Goal: Information Seeking & Learning: Learn about a topic

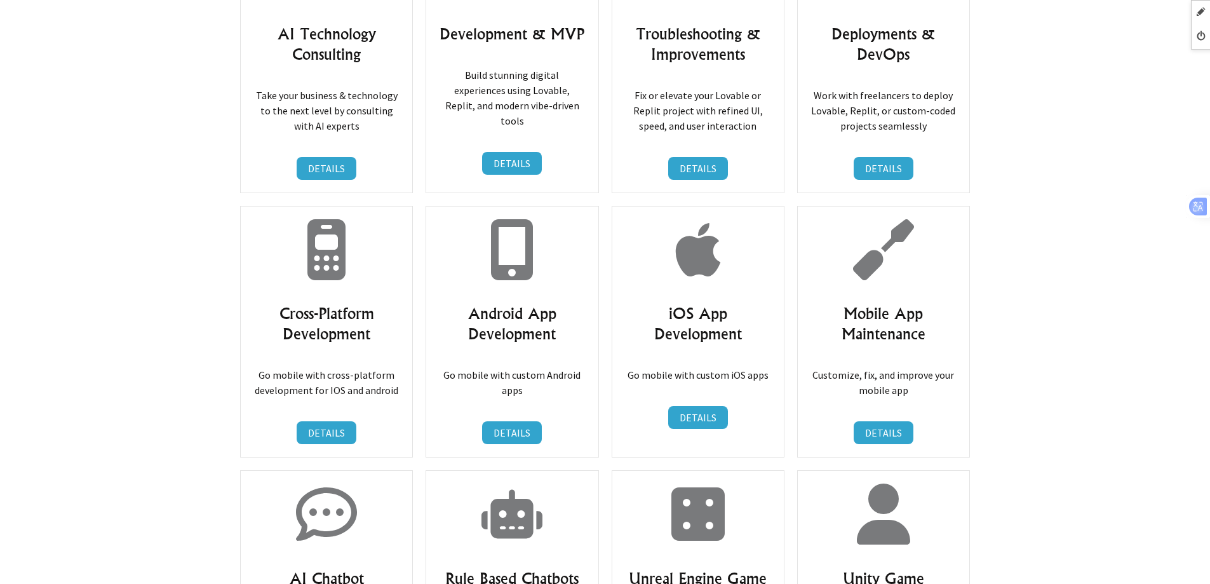
scroll to position [6541, 0]
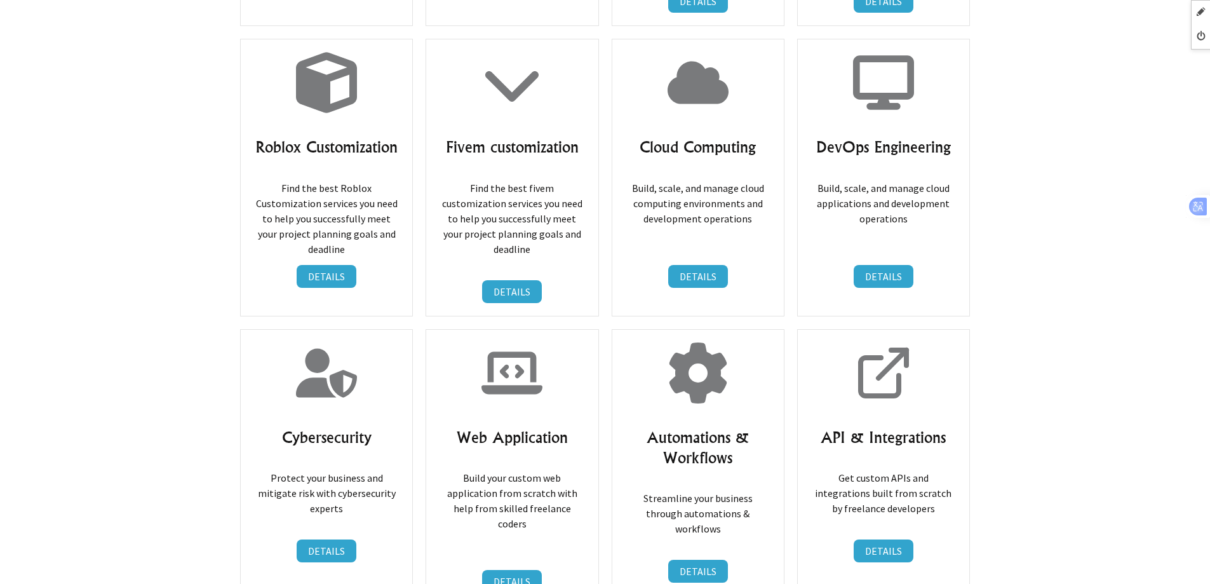
scroll to position [7494, 0]
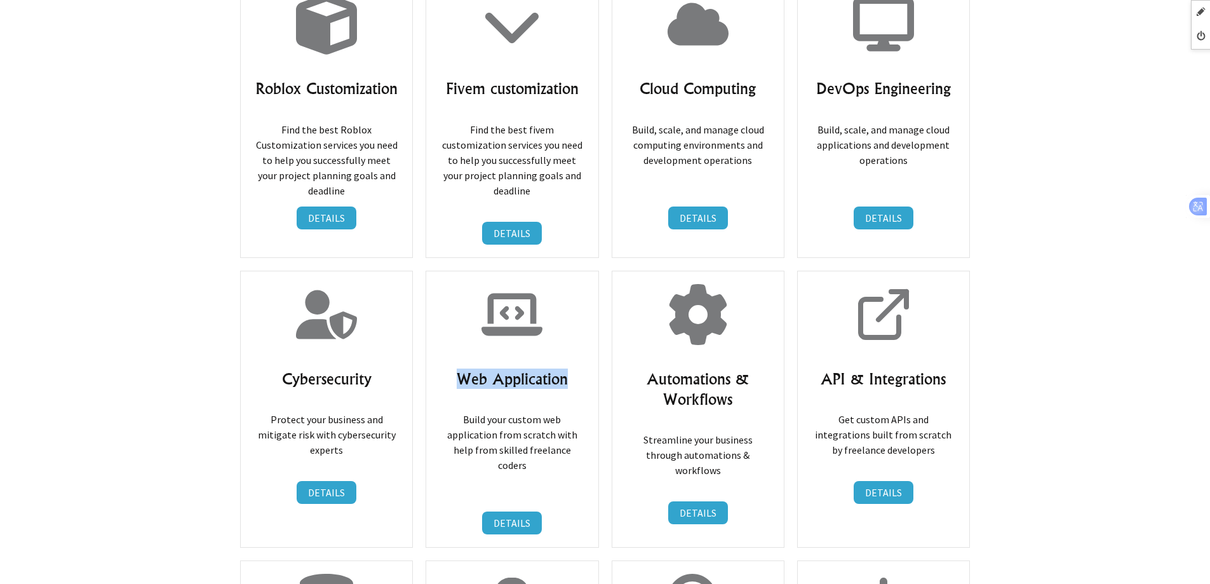
drag, startPoint x: 449, startPoint y: 274, endPoint x: 604, endPoint y: 274, distance: 155.0
copy h3 "Web Application"
drag, startPoint x: 647, startPoint y: 273, endPoint x: 753, endPoint y: 295, distance: 108.4
click at [753, 368] on h3 "Automations & Workflows" at bounding box center [698, 388] width 146 height 41
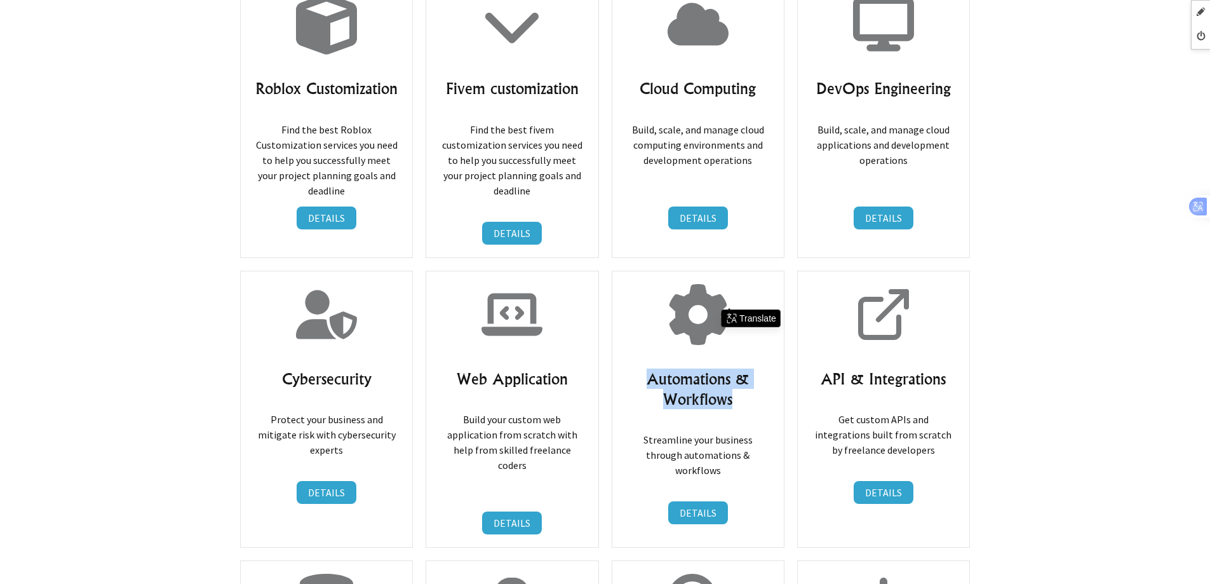
copy h3 "Automations & Workflows"
drag, startPoint x: 819, startPoint y: 274, endPoint x: 951, endPoint y: 276, distance: 132.1
click at [951, 368] on h3 "API & Integrations" at bounding box center [883, 378] width 146 height 20
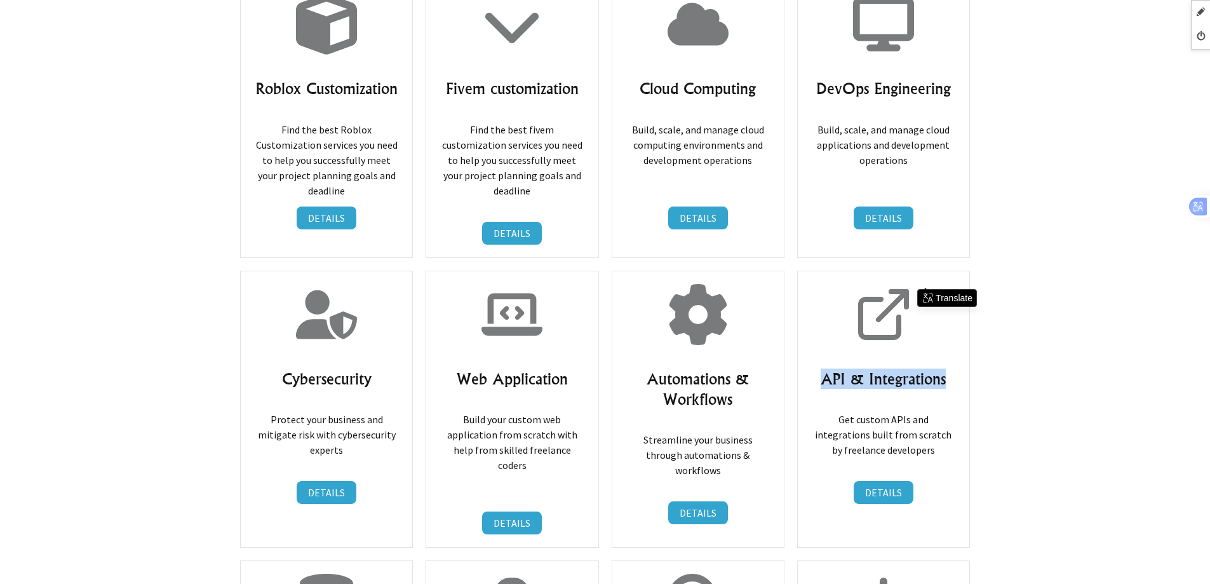
copy h3 "API & Integrations"
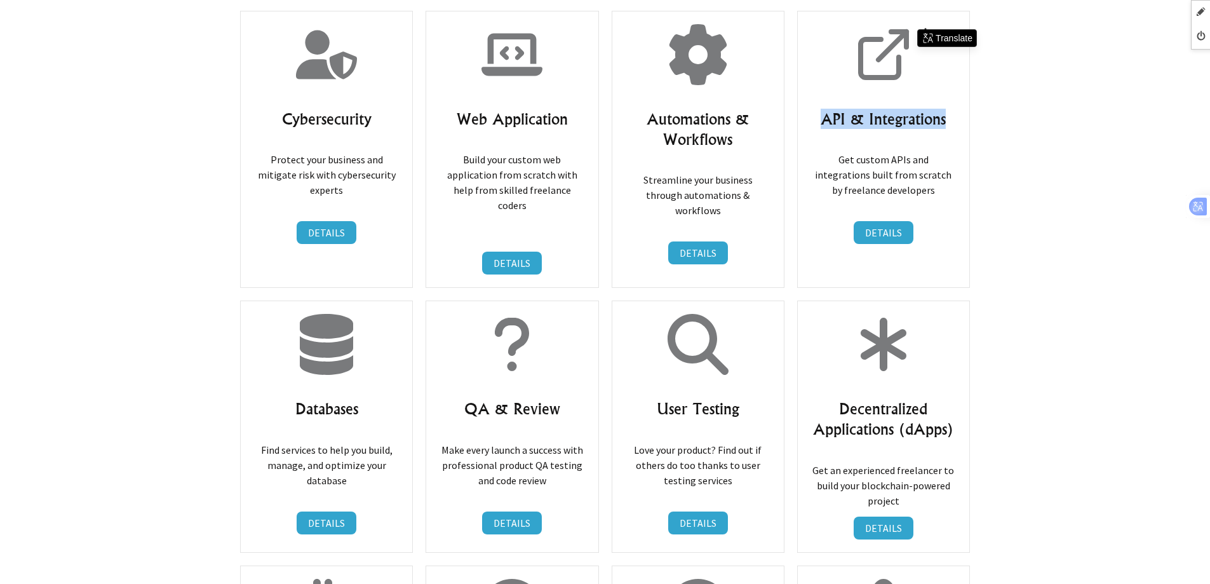
scroll to position [7812, 0]
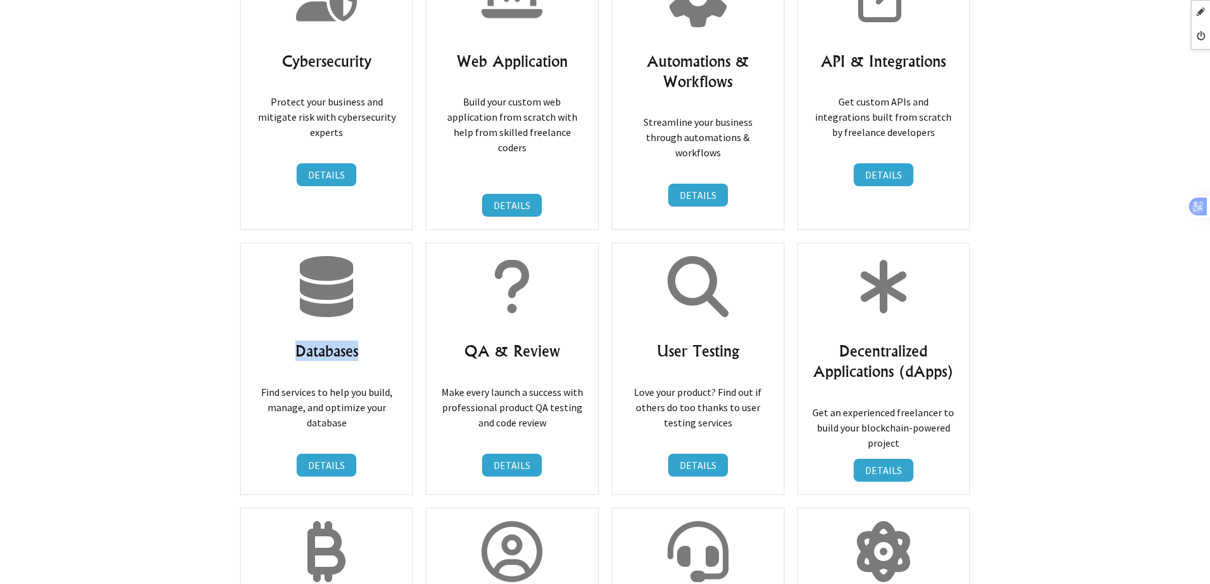
drag, startPoint x: 281, startPoint y: 226, endPoint x: 387, endPoint y: 226, distance: 106.1
click at [387, 340] on h3 "Databases" at bounding box center [326, 350] width 146 height 20
copy h3 "Databases"
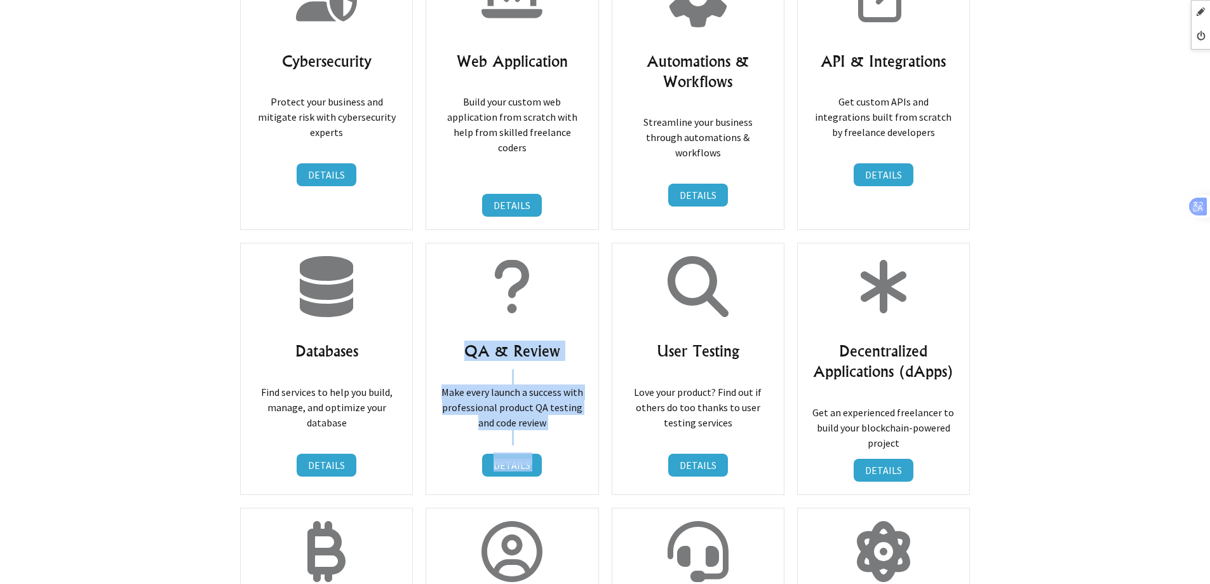
drag, startPoint x: 462, startPoint y: 229, endPoint x: 631, endPoint y: 229, distance: 169.6
click at [568, 340] on h3 "QA & Review" at bounding box center [512, 350] width 146 height 20
drag, startPoint x: 568, startPoint y: 233, endPoint x: 462, endPoint y: 233, distance: 106.1
click at [462, 340] on h3 "QA & Review" at bounding box center [512, 350] width 146 height 20
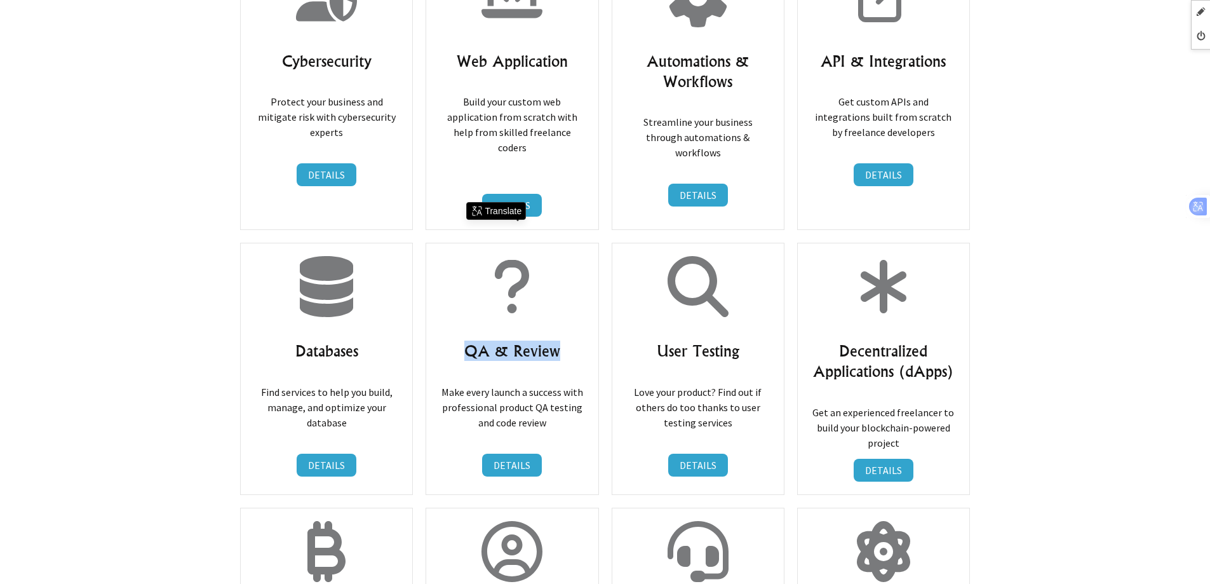
copy h3 "QA & Review"
drag, startPoint x: 650, startPoint y: 228, endPoint x: 746, endPoint y: 228, distance: 95.9
click at [746, 340] on h3 "User Testing" at bounding box center [698, 350] width 146 height 20
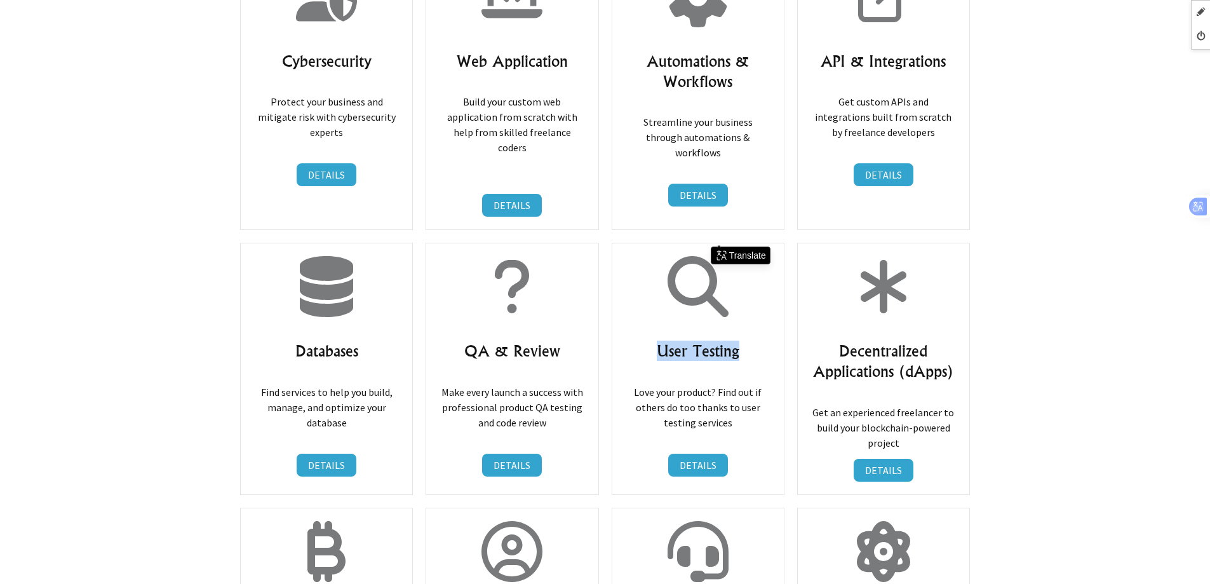
copy h3 "User Testing"
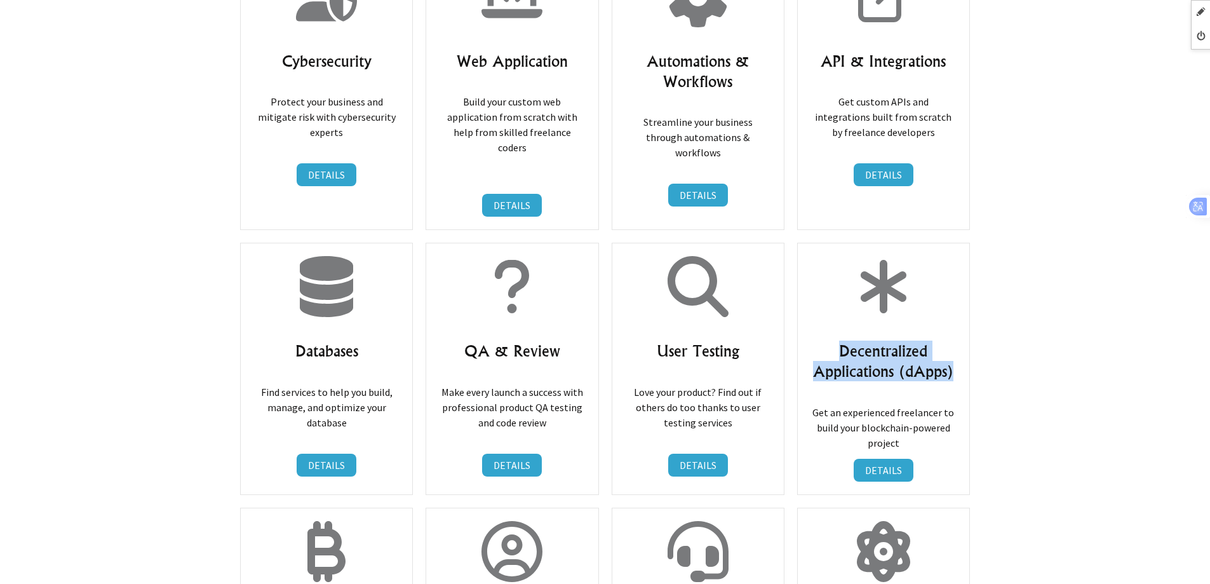
drag, startPoint x: 840, startPoint y: 239, endPoint x: 956, endPoint y: 256, distance: 116.9
click at [956, 340] on h3 "Decentralized Applications (dApps)" at bounding box center [883, 360] width 146 height 41
copy h3 "Decentralized Applications (dApps)"
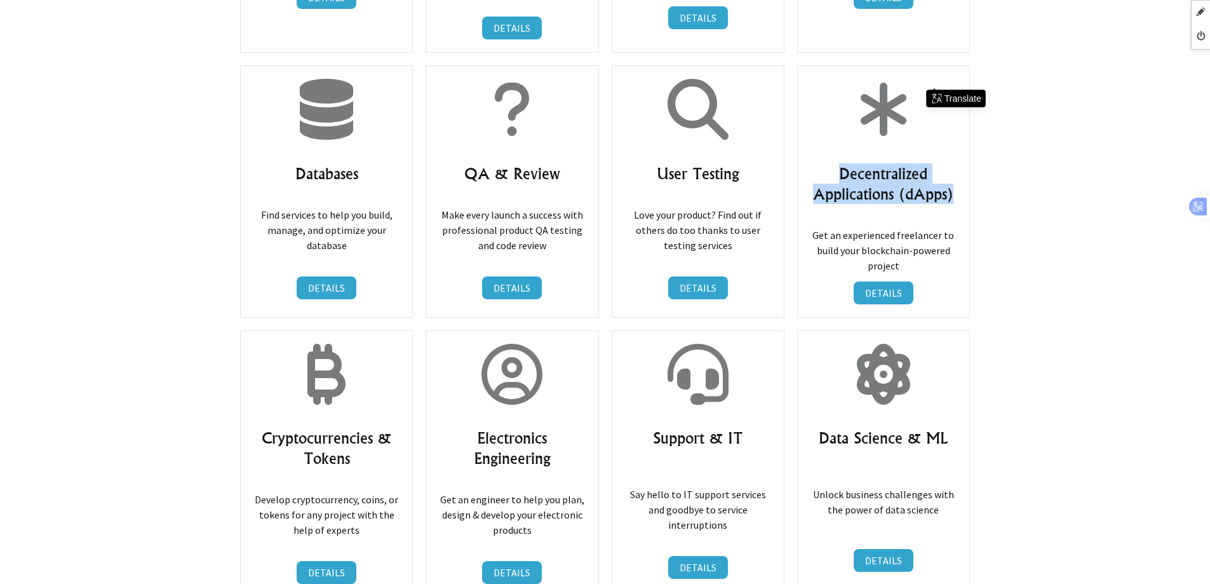
scroll to position [8002, 0]
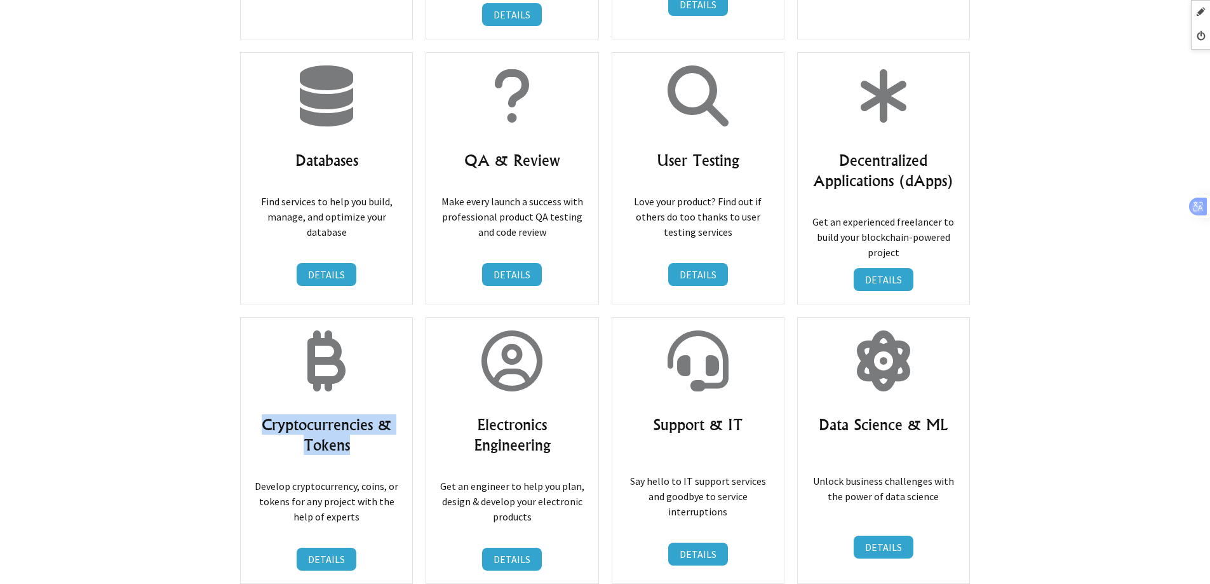
drag, startPoint x: 276, startPoint y: 304, endPoint x: 378, endPoint y: 323, distance: 104.0
click at [378, 414] on h3 "Cryptocurrencies & Tokens" at bounding box center [326, 434] width 146 height 41
copy h3 "Cryptocurrencies & Tokens"
drag, startPoint x: 474, startPoint y: 306, endPoint x: 566, endPoint y: 327, distance: 93.8
click at [566, 414] on h3 "Electronics Engineering" at bounding box center [512, 434] width 146 height 41
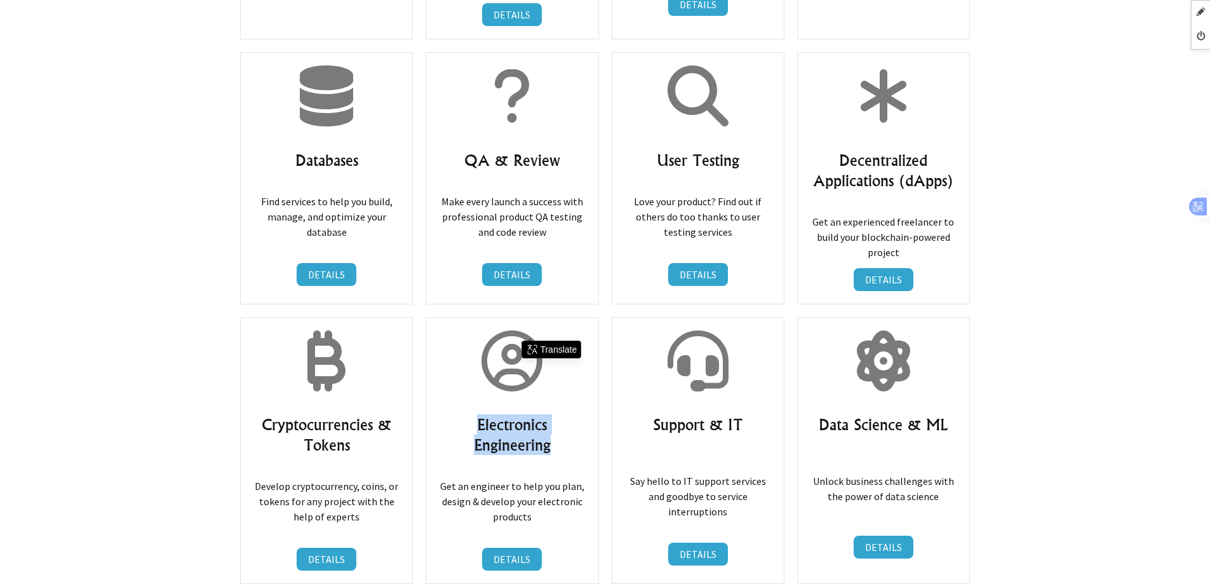
copy h3 "Electronics Engineering"
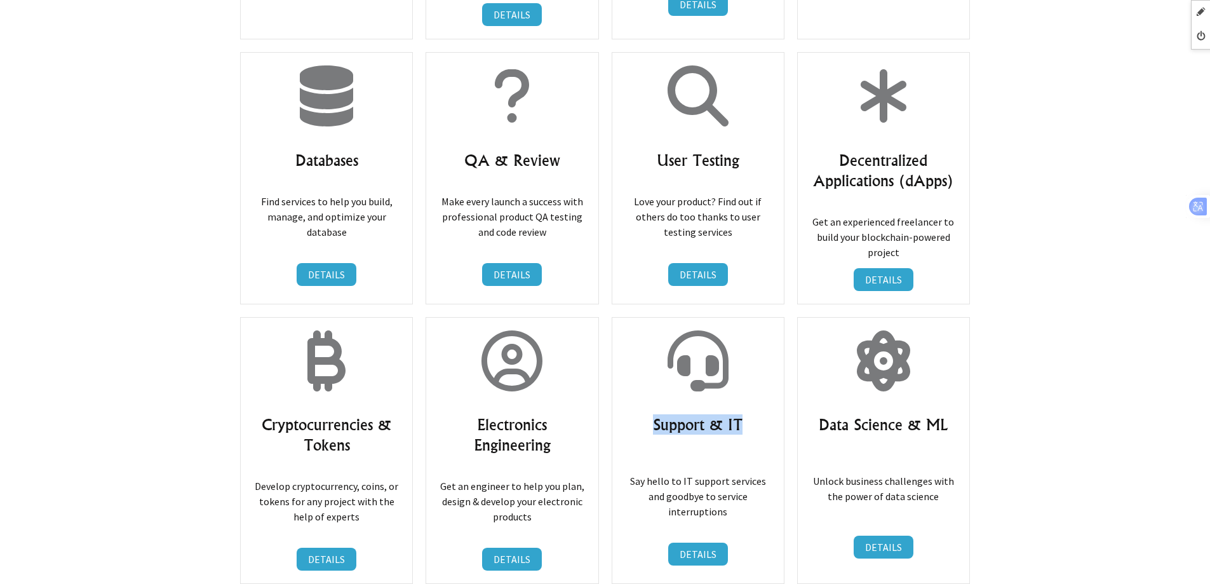
drag, startPoint x: 693, startPoint y: 304, endPoint x: 773, endPoint y: 304, distance: 80.0
click at [773, 317] on div "Support & IT Say hello to IT support services and goodbye to service interrupti…" at bounding box center [698, 450] width 173 height 267
copy h3 "Support & IT"
drag, startPoint x: 821, startPoint y: 310, endPoint x: 979, endPoint y: 312, distance: 157.5
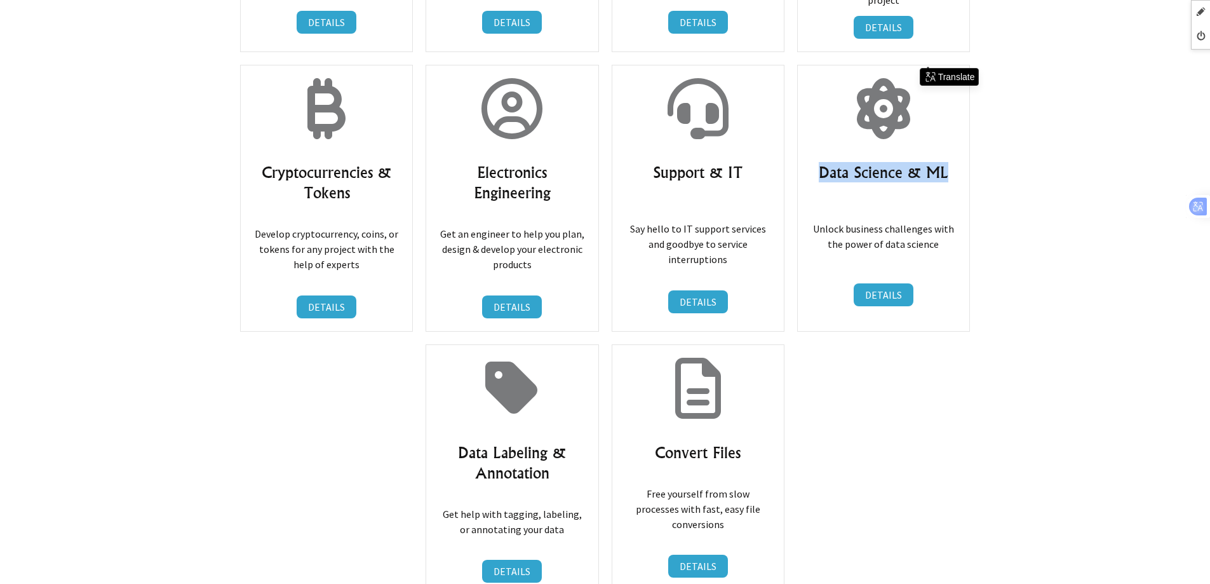
scroll to position [8256, 0]
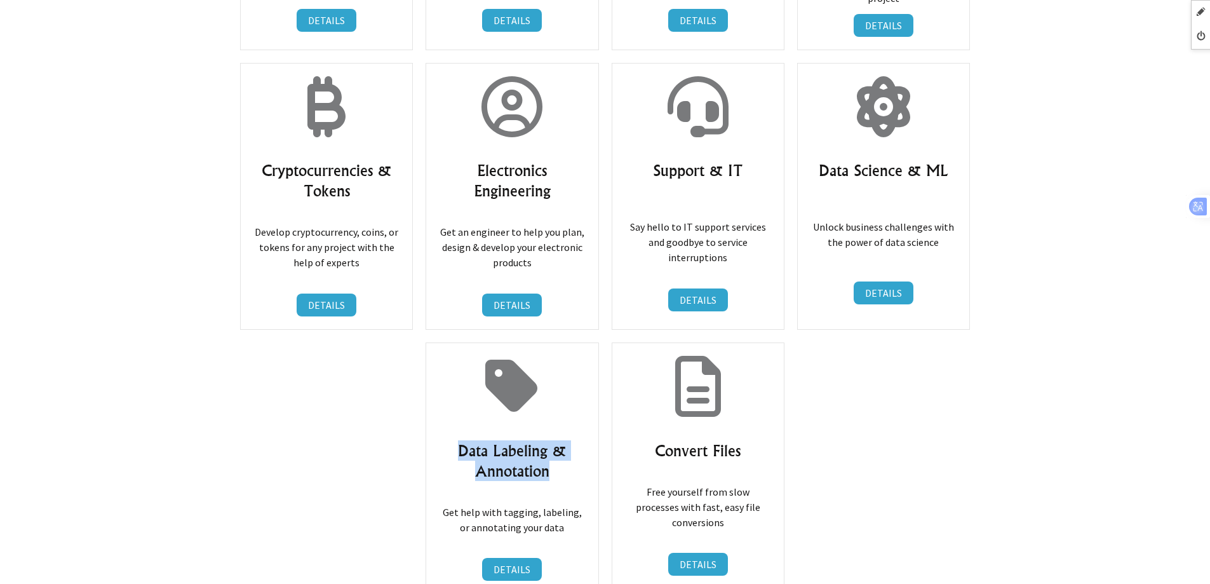
drag, startPoint x: 453, startPoint y: 329, endPoint x: 577, endPoint y: 349, distance: 126.1
click at [577, 440] on h3 "Data Labeling & Annotation" at bounding box center [512, 460] width 146 height 41
drag, startPoint x: 652, startPoint y: 331, endPoint x: 783, endPoint y: 330, distance: 131.5
click at [783, 342] on div "Convert Files Free yourself from slow processes with fast, easy file conversion…" at bounding box center [698, 467] width 173 height 251
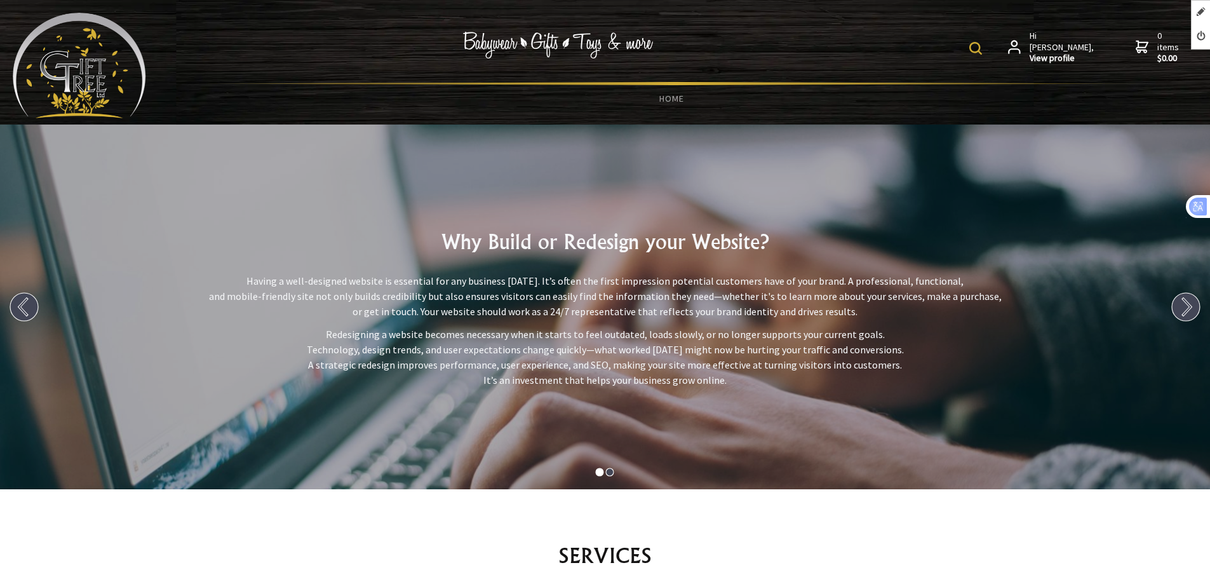
scroll to position [8256, 0]
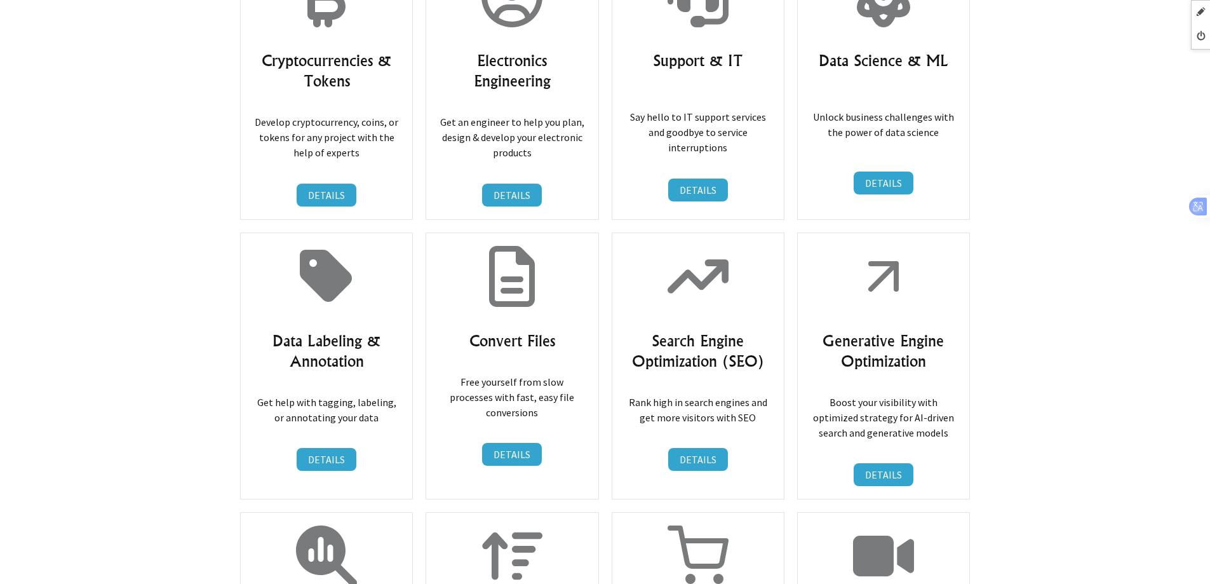
scroll to position [8283, 0]
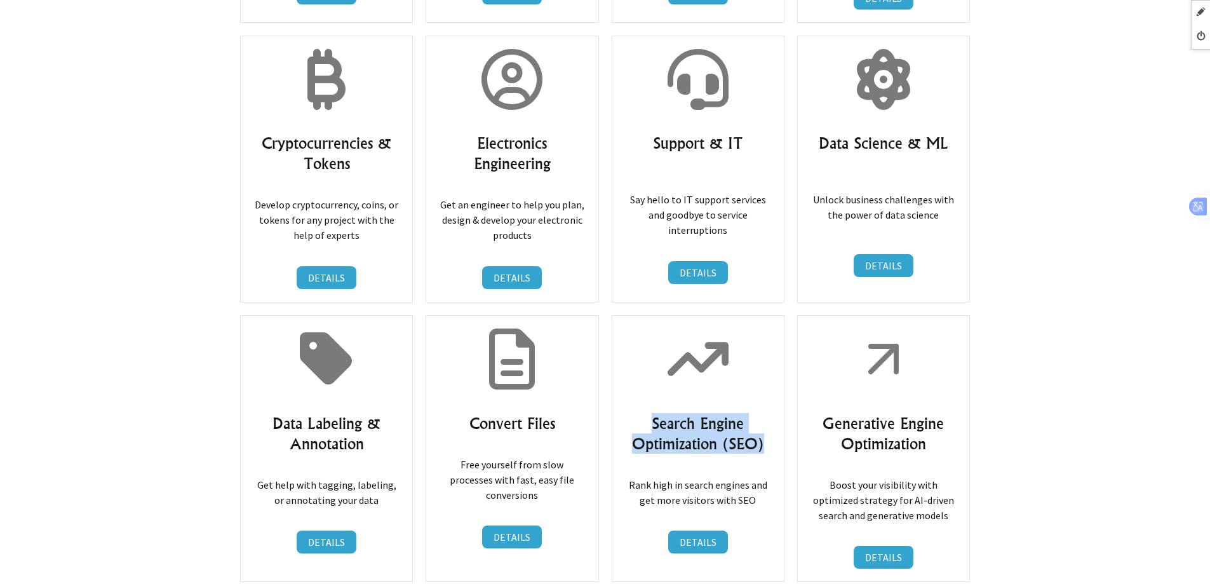
drag, startPoint x: 647, startPoint y: 300, endPoint x: 767, endPoint y: 332, distance: 124.8
click at [767, 413] on h3 "Search Engine Optimization (SEO)" at bounding box center [698, 433] width 146 height 41
copy h3 "Search Engine Optimization (SEO)"
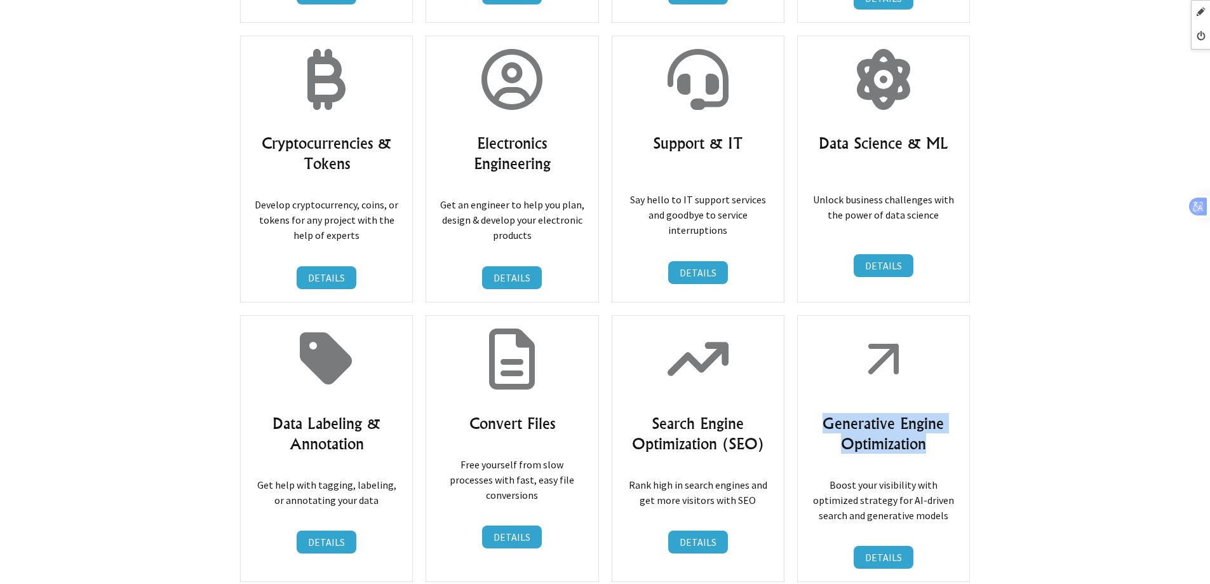
drag, startPoint x: 817, startPoint y: 300, endPoint x: 946, endPoint y: 321, distance: 130.0
click at [946, 413] on h3 "Generative Engine Optimization" at bounding box center [883, 433] width 146 height 41
copy h3 "Generative Engine Optimization"
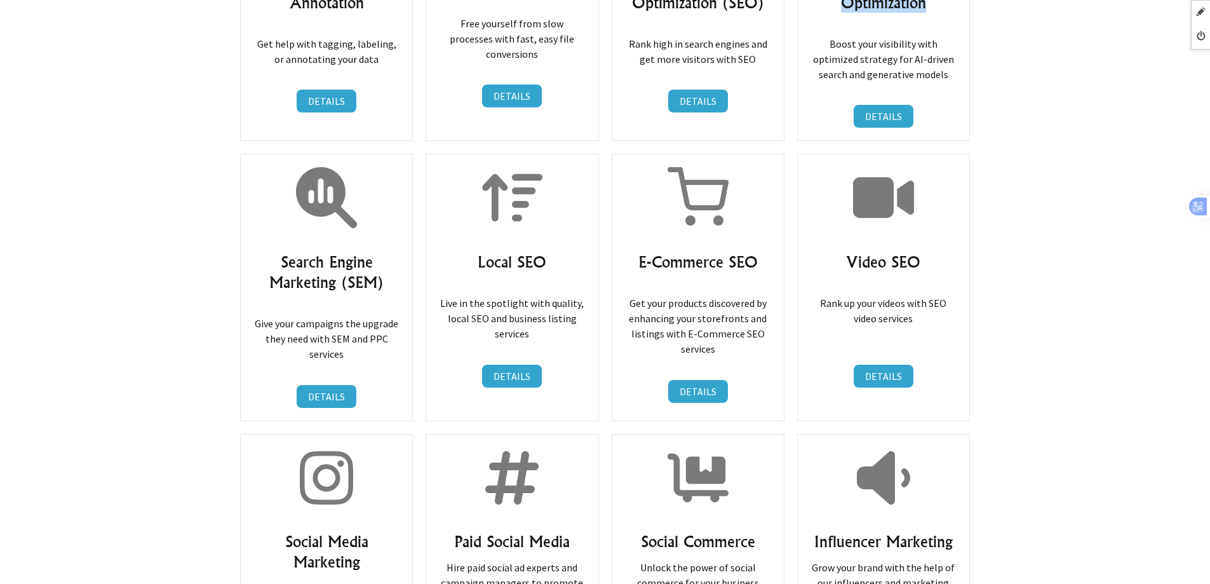
scroll to position [8728, 0]
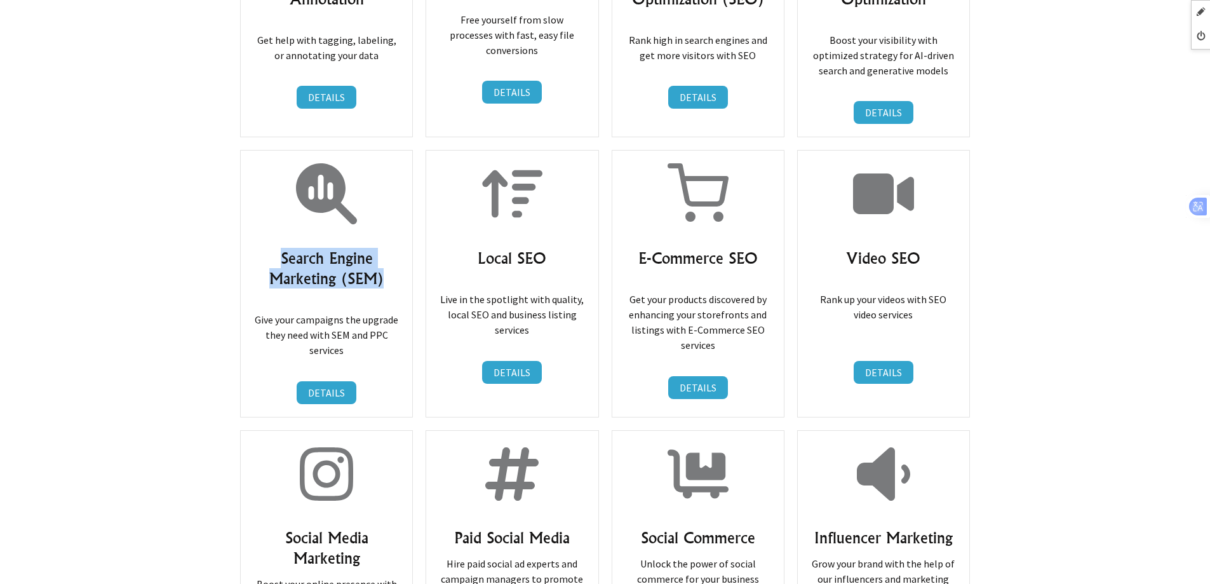
drag, startPoint x: 285, startPoint y: 139, endPoint x: 396, endPoint y: 164, distance: 114.5
click at [396, 248] on h3 "Search Engine Marketing (SEM)" at bounding box center [326, 268] width 146 height 41
copy h3 "Search Engine Marketing (SEM)"
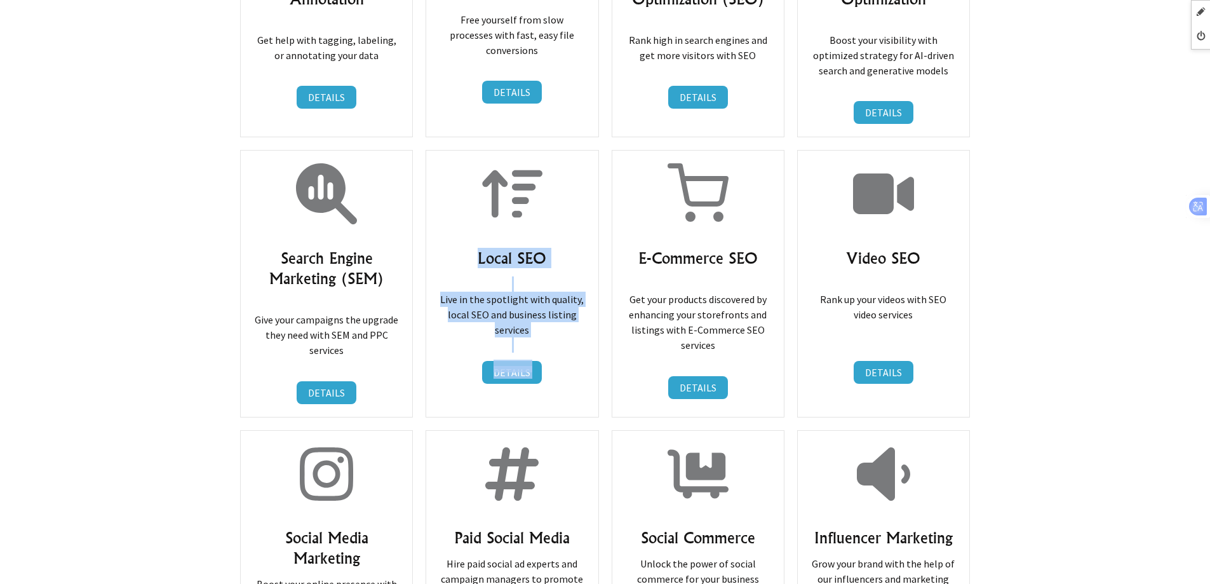
drag, startPoint x: 475, startPoint y: 137, endPoint x: 616, endPoint y: 148, distance: 141.4
click at [564, 248] on h3 "Local SEO" at bounding box center [512, 258] width 146 height 20
drag, startPoint x: 463, startPoint y: 134, endPoint x: 564, endPoint y: 137, distance: 101.0
click at [564, 248] on h3 "Local SEO" at bounding box center [512, 258] width 146 height 20
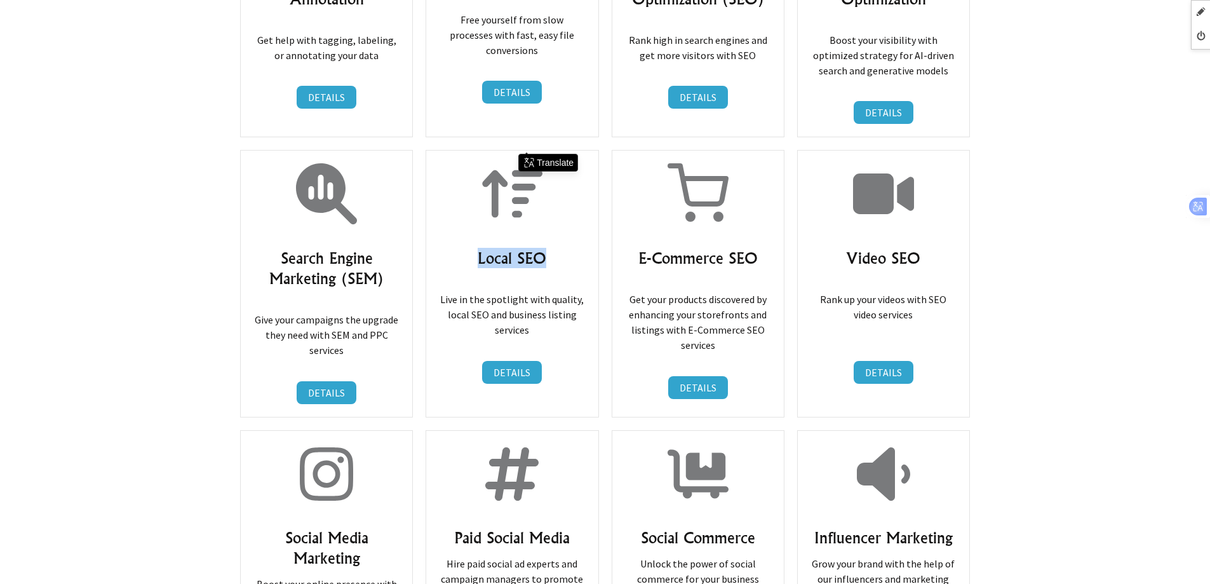
copy h3 "Local SEO"
drag, startPoint x: 636, startPoint y: 137, endPoint x: 788, endPoint y: 137, distance: 151.8
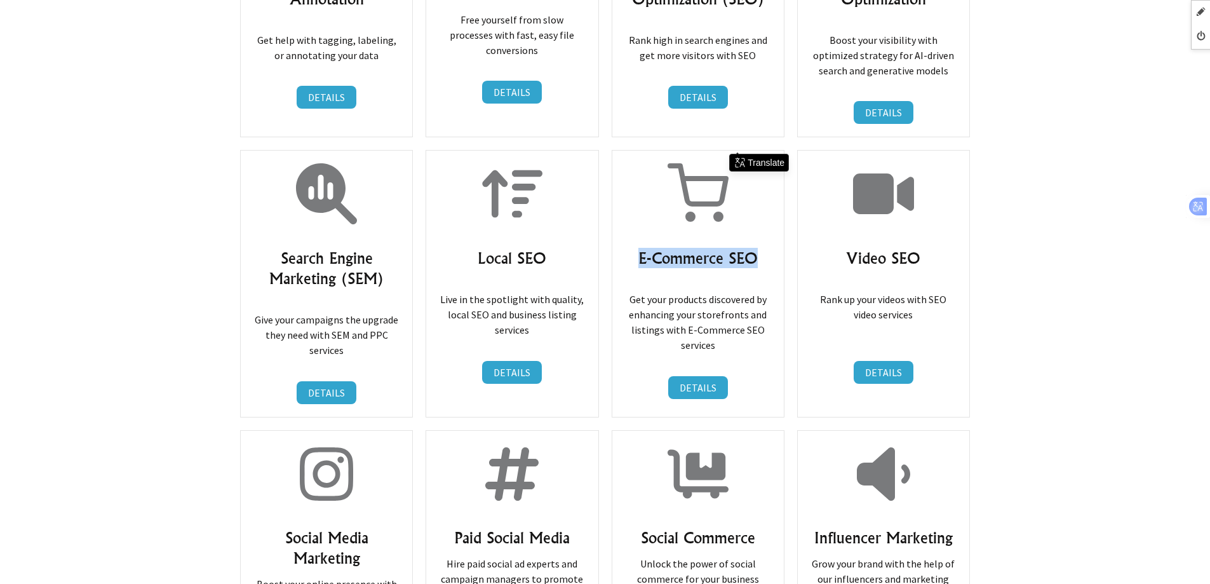
copy h3 "E-Commerce SEO"
drag, startPoint x: 845, startPoint y: 137, endPoint x: 949, endPoint y: 135, distance: 104.2
click at [949, 248] on h3 "Video SEO" at bounding box center [883, 258] width 146 height 20
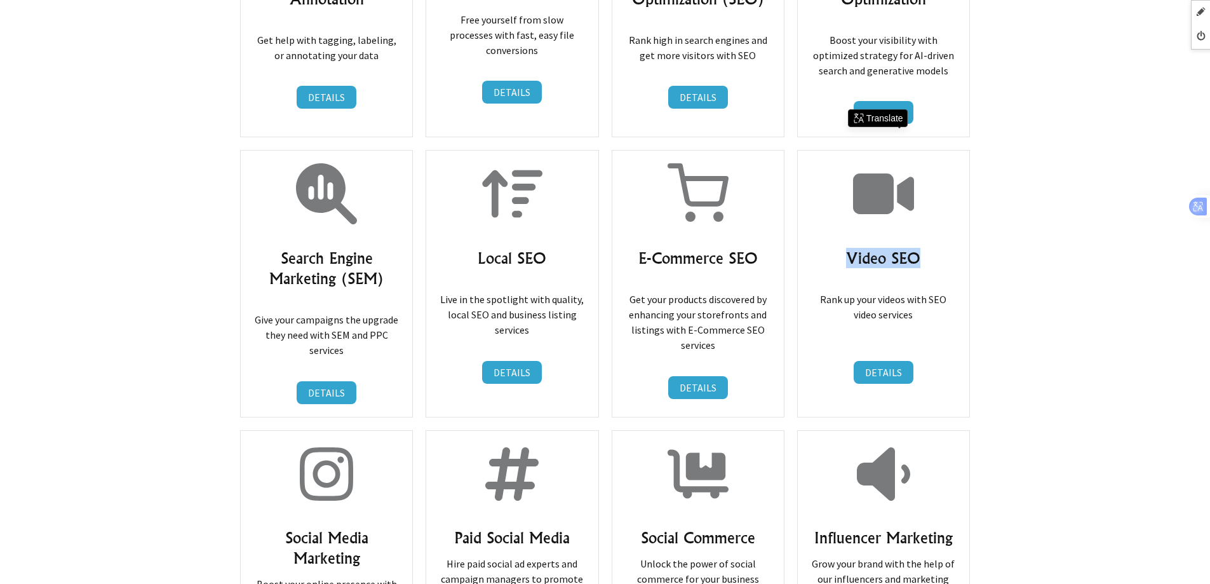
copy h3 "Video SEO"
drag, startPoint x: 290, startPoint y: 415, endPoint x: 376, endPoint y: 434, distance: 87.8
click at [376, 527] on h3 "Social Media Marketing" at bounding box center [326, 547] width 146 height 41
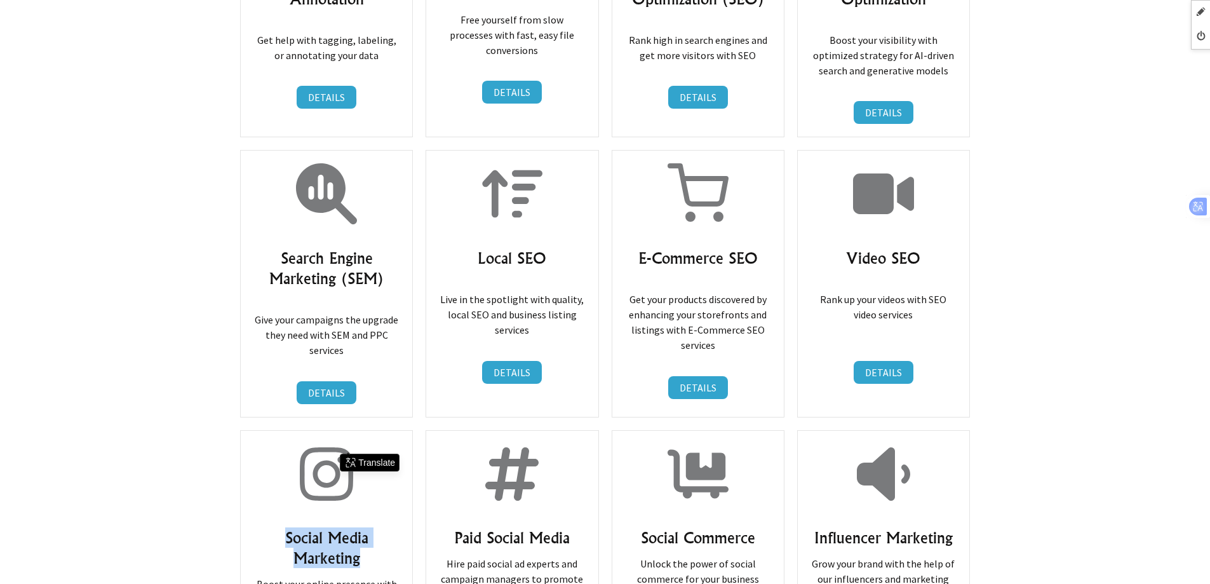
copy h3 "Social Media Marketing"
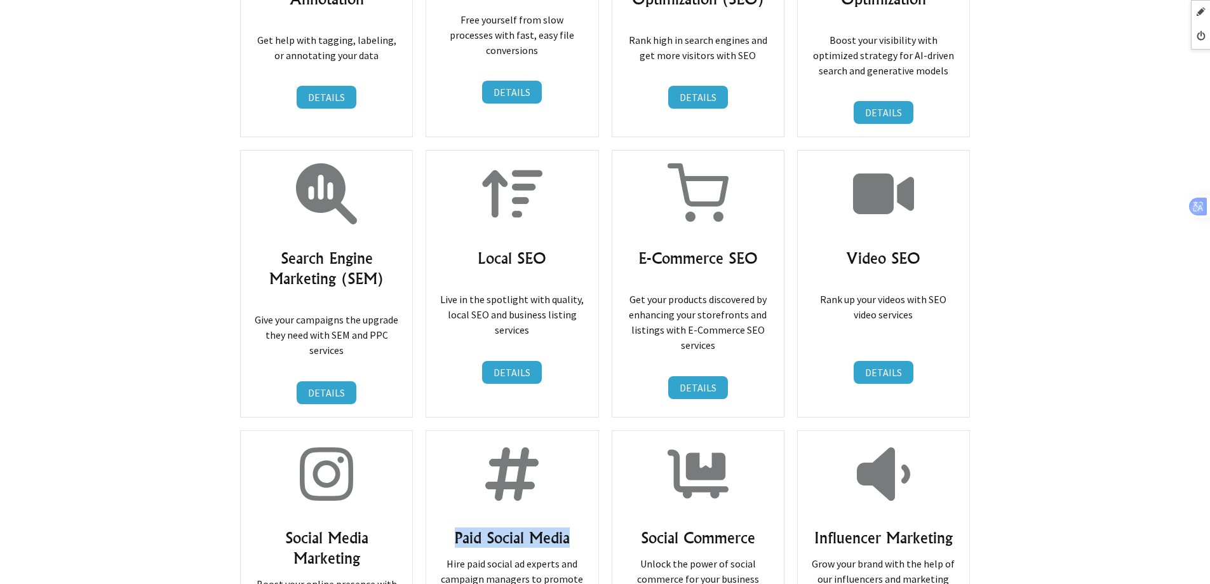
drag, startPoint x: 450, startPoint y: 414, endPoint x: 578, endPoint y: 417, distance: 127.7
click at [578, 527] on h3 "Paid Social Media" at bounding box center [512, 537] width 146 height 20
copy h3 "Paid Social Media"
drag, startPoint x: 635, startPoint y: 416, endPoint x: 772, endPoint y: 418, distance: 136.6
click at [772, 430] on div "Social Commerce Unlock the power of social commerce for your business DETAILS D…" at bounding box center [698, 548] width 173 height 236
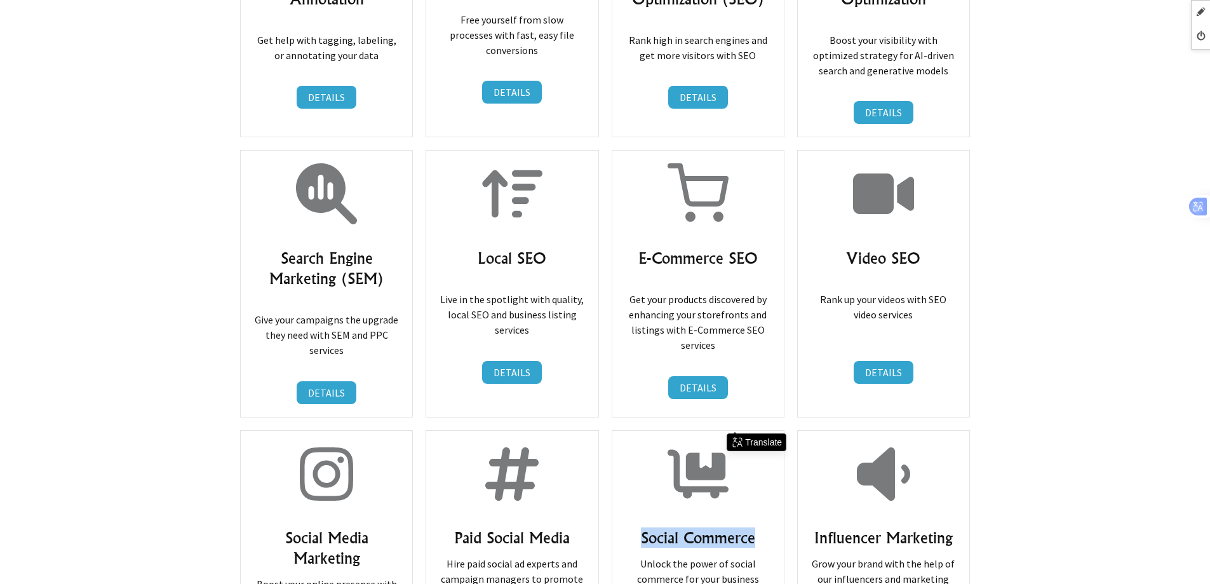
copy h3 "Social Commerce"
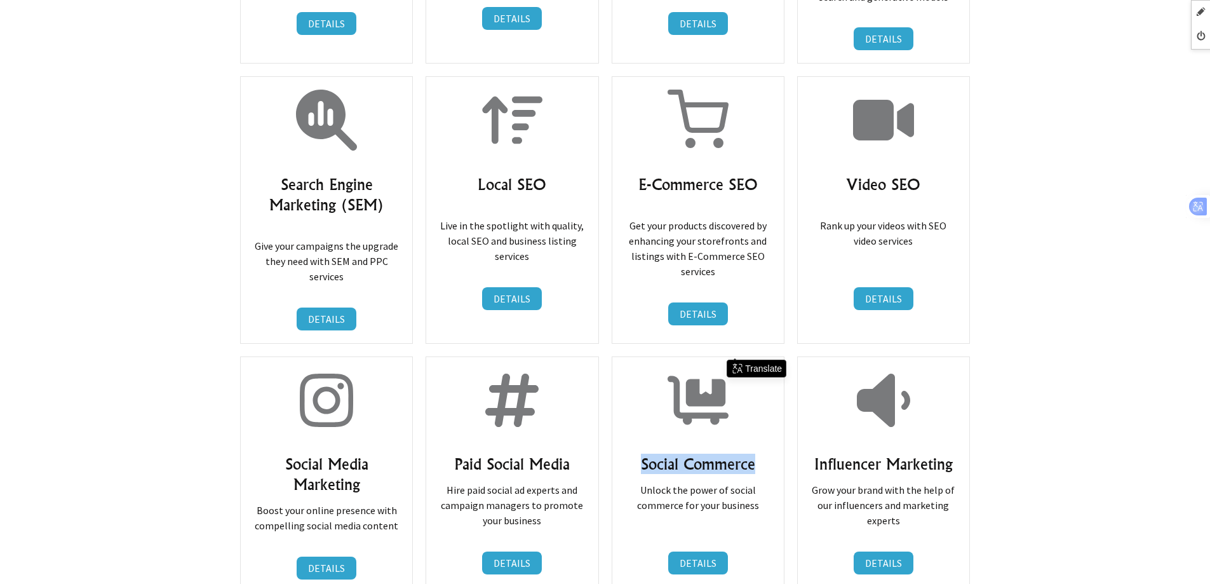
scroll to position [8982, 0]
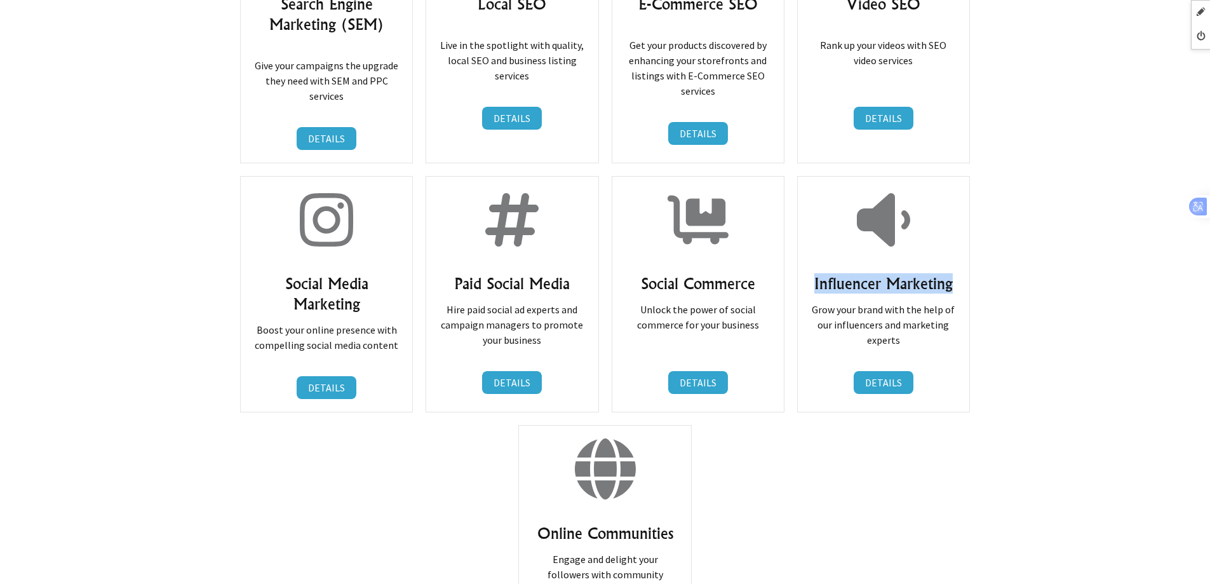
drag, startPoint x: 814, startPoint y: 162, endPoint x: 977, endPoint y: 162, distance: 162.6
copy h3 "Influencer Marketing"
drag, startPoint x: 537, startPoint y: 416, endPoint x: 695, endPoint y: 416, distance: 157.5
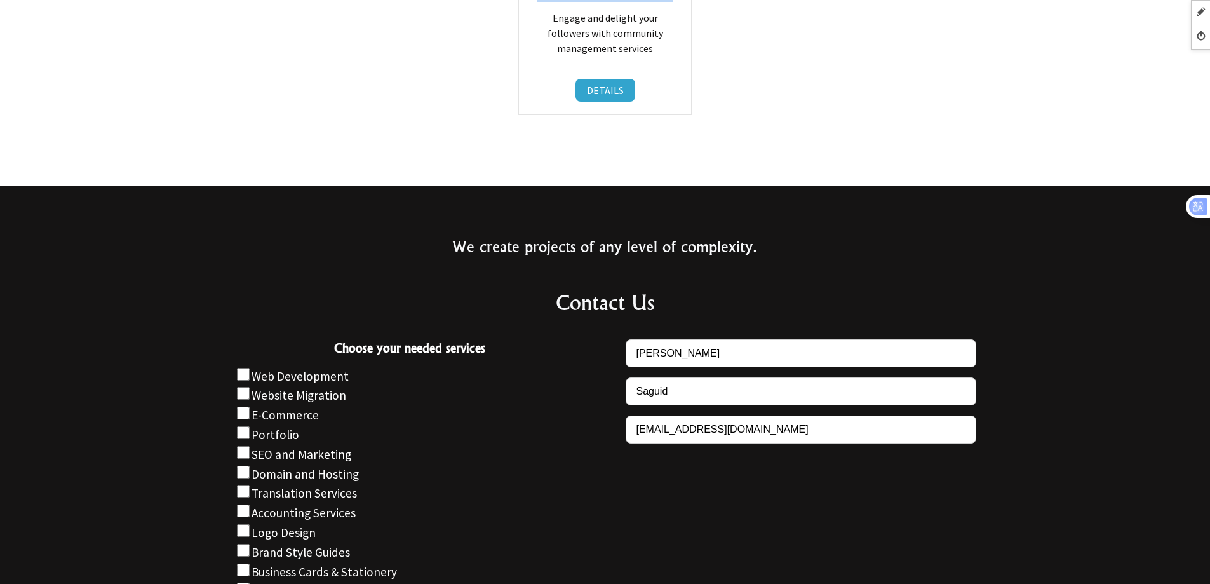
scroll to position [9427, 0]
